Goal: Check status: Check status

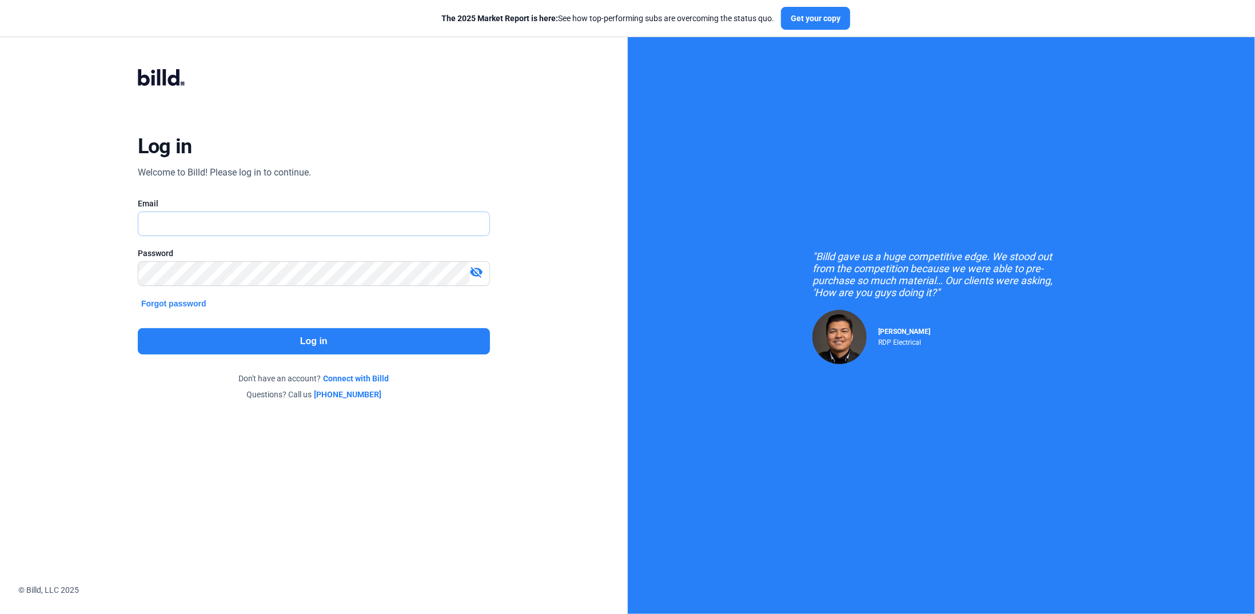
click at [151, 224] on input "text" at bounding box center [307, 223] width 338 height 23
type input "[PERSON_NAME][EMAIL_ADDRESS][DOMAIN_NAME]"
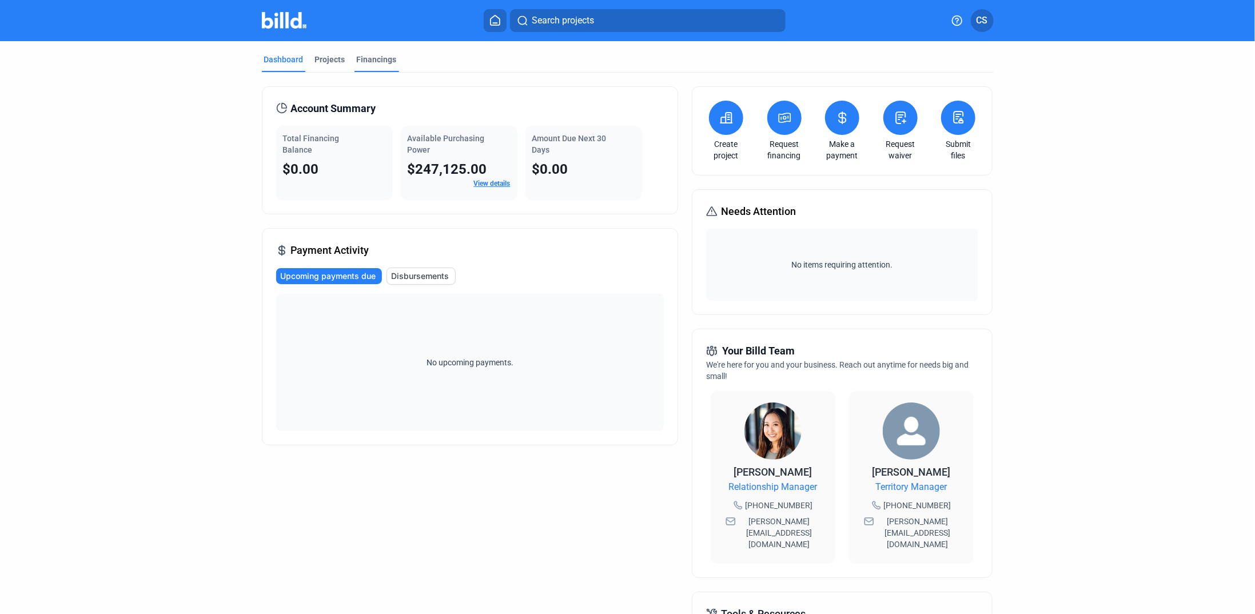
click at [365, 57] on div "Financings" at bounding box center [377, 59] width 40 height 11
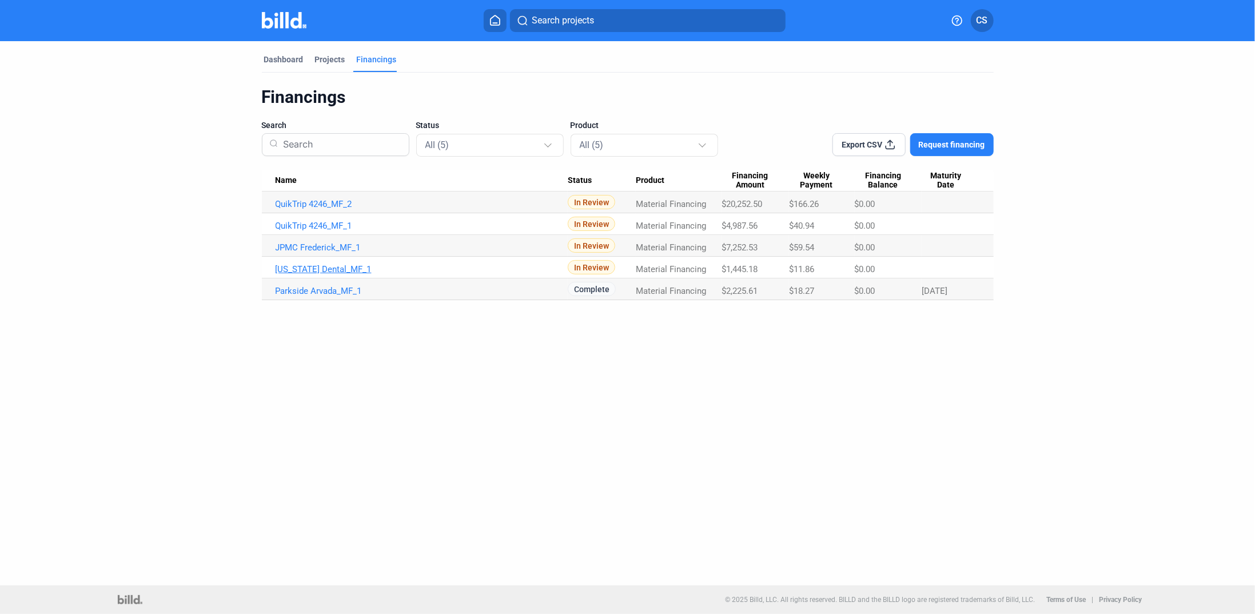
click at [331, 209] on link "[US_STATE] Dental_MF_1" at bounding box center [422, 204] width 292 height 10
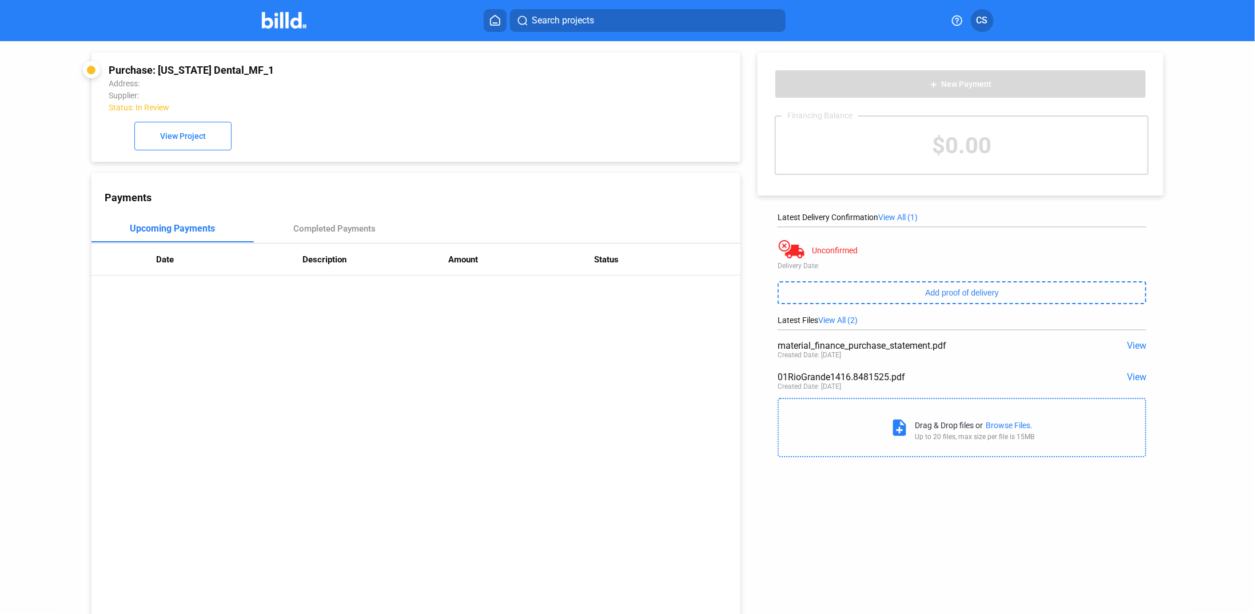
click at [1130, 348] on span "View" at bounding box center [1136, 345] width 19 height 11
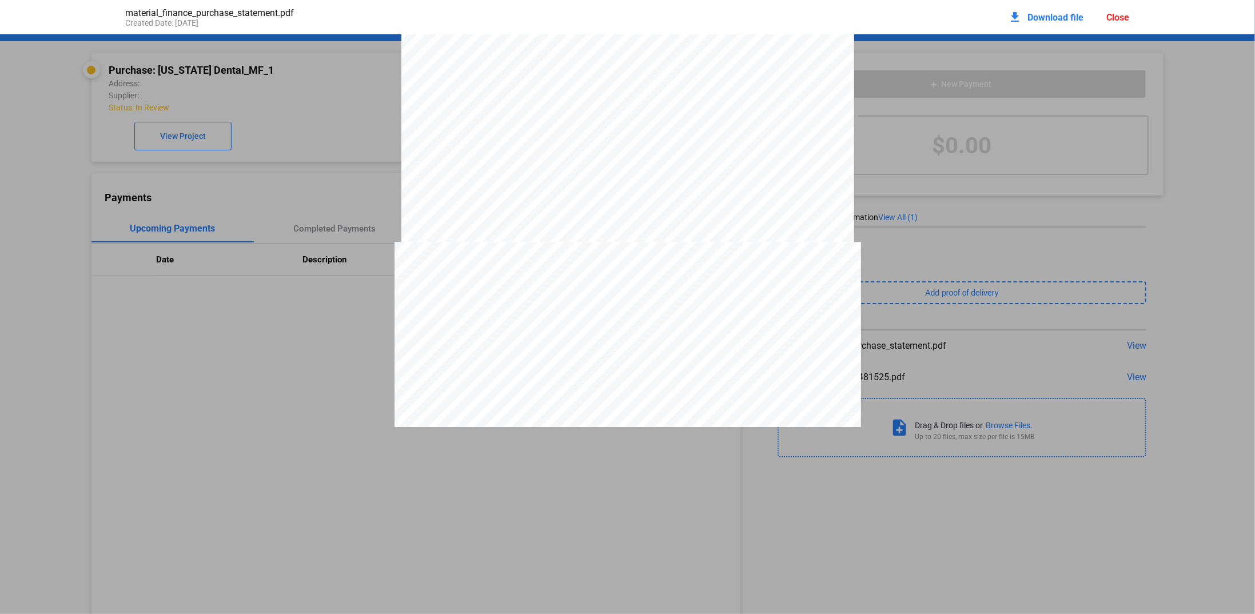
scroll to position [1473, 0]
click at [1122, 22] on div "Close" at bounding box center [1118, 17] width 23 height 11
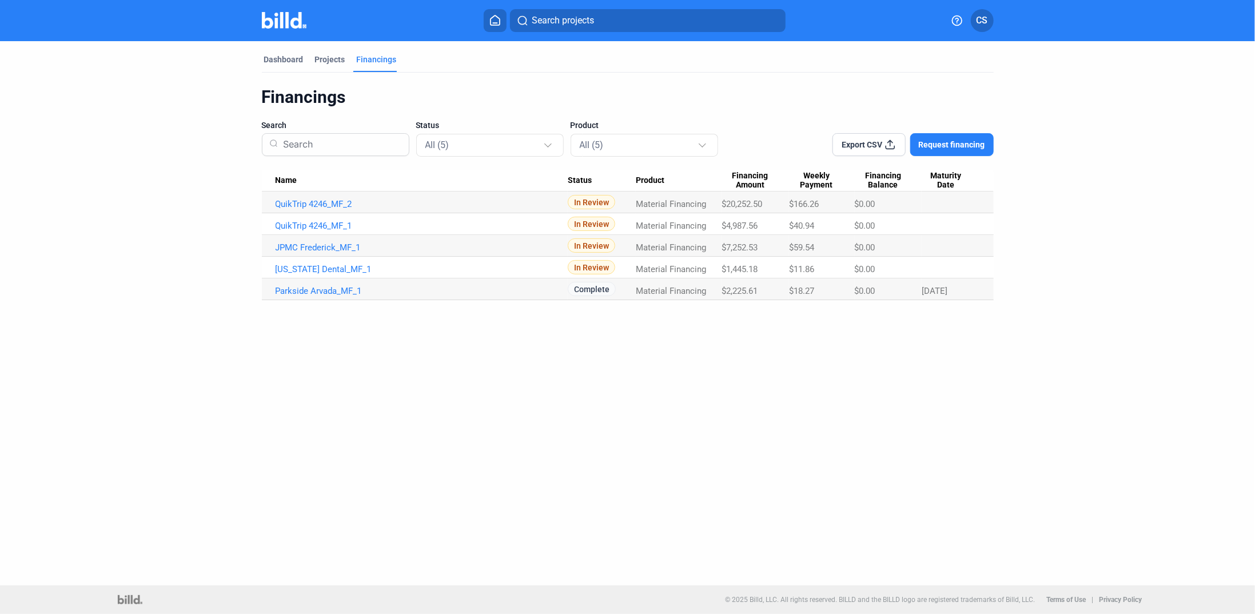
click at [992, 18] on button "CS" at bounding box center [982, 20] width 23 height 23
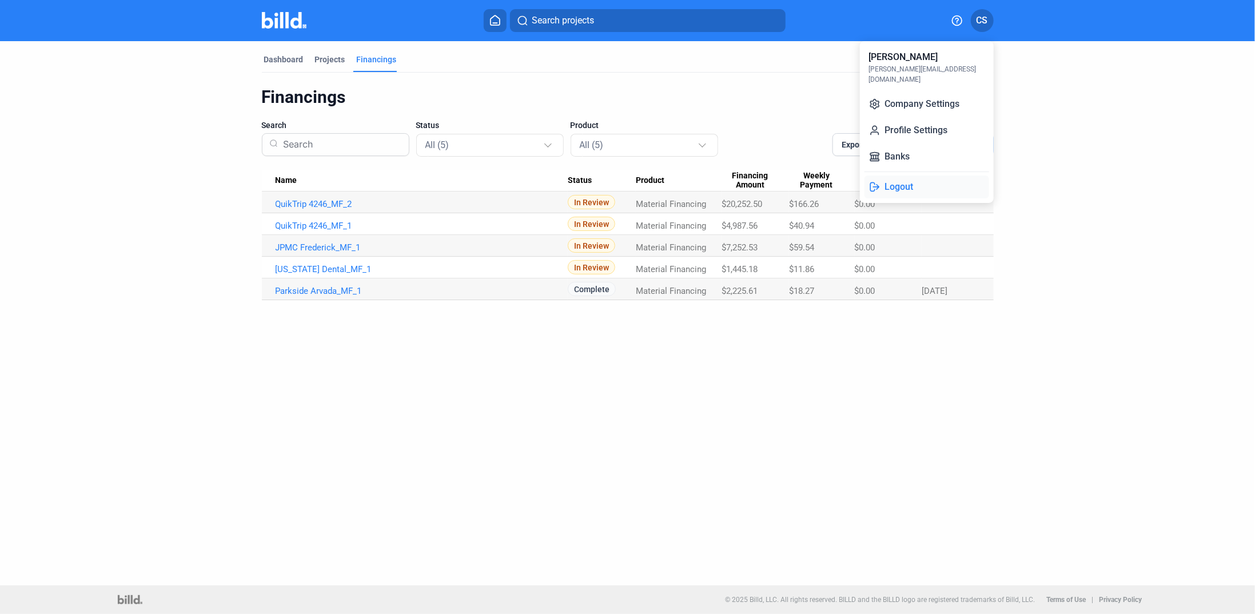
click at [891, 178] on button "Logout" at bounding box center [926, 186] width 125 height 23
